Goal: Task Accomplishment & Management: Manage account settings

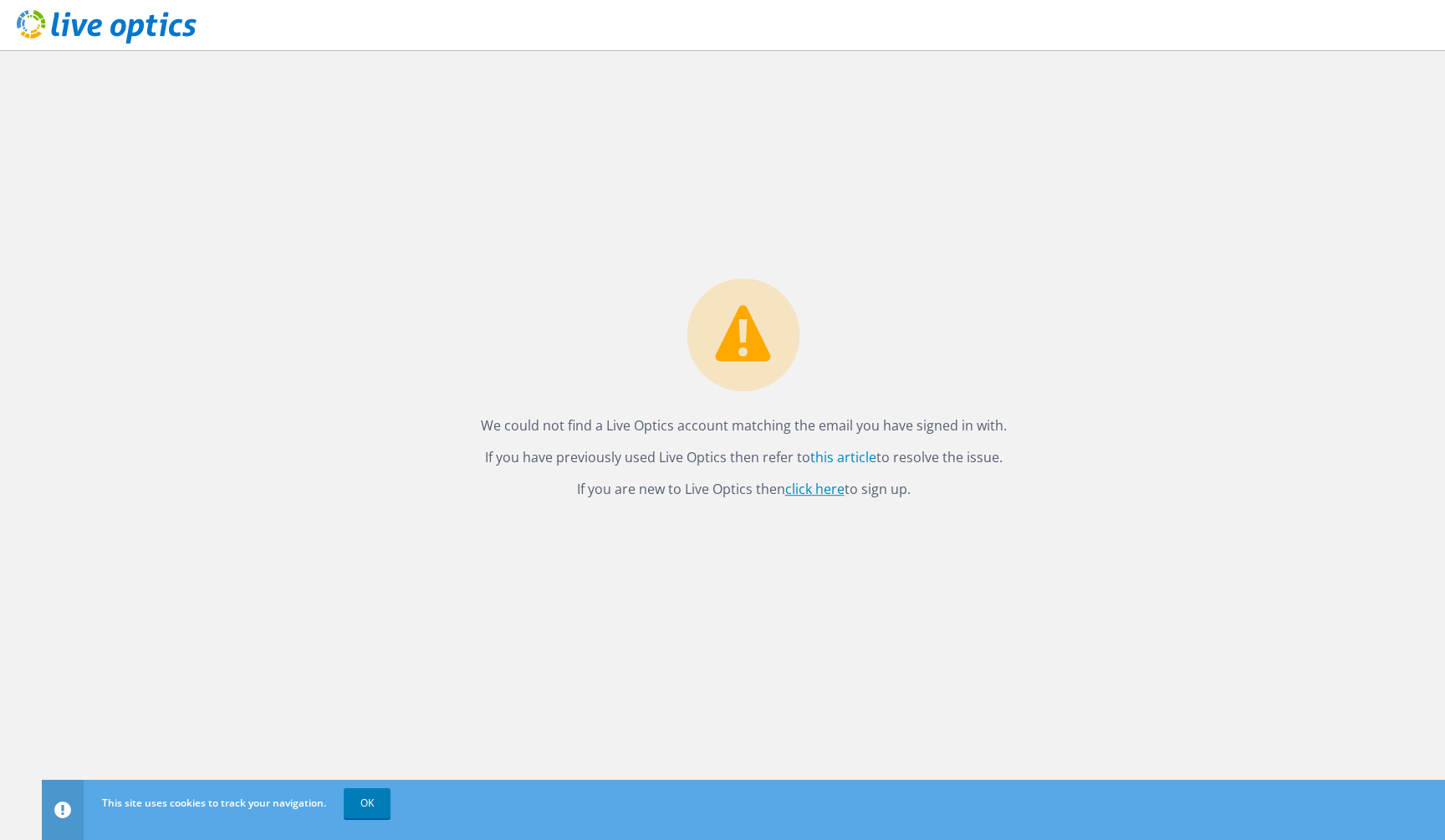
click at [822, 488] on link "click here" at bounding box center [815, 489] width 59 height 19
click at [857, 102] on div "We could not find a Live Optics account matching the email you have signed in w…" at bounding box center [743, 445] width 1403 height 790
click at [1261, 4] on header at bounding box center [716, 25] width 1433 height 50
click at [1244, 207] on div "We could not find a Live Optics account matching the email you have signed in w…" at bounding box center [737, 445] width 1391 height 790
